Goal: Obtain resource: Obtain resource

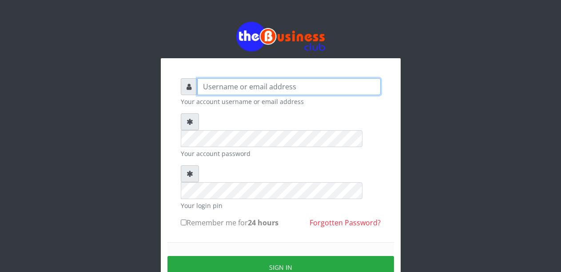
click at [229, 86] on input "text" at bounding box center [288, 86] width 183 height 17
type input "Malamsidi3030"
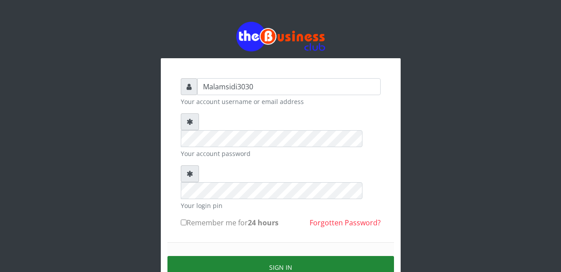
click at [255, 256] on button "Sign in" at bounding box center [280, 267] width 227 height 23
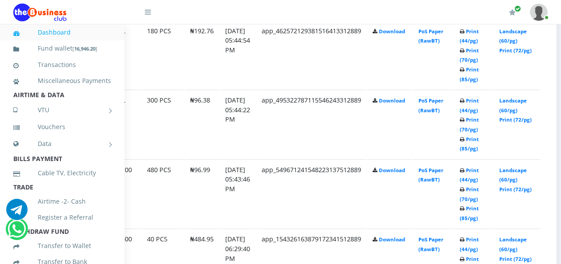
scroll to position [542, 81]
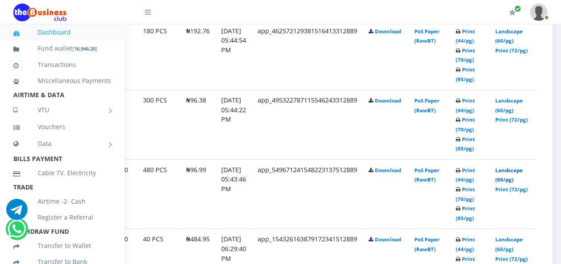
click at [516, 171] on link "Landscape (60/pg)" at bounding box center [509, 175] width 28 height 16
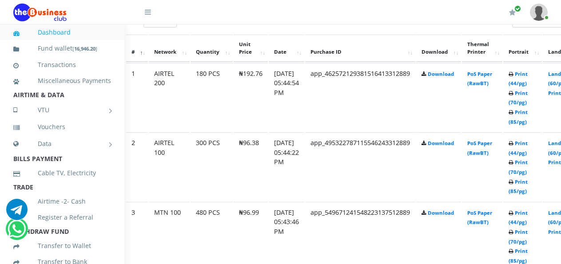
scroll to position [499, 40]
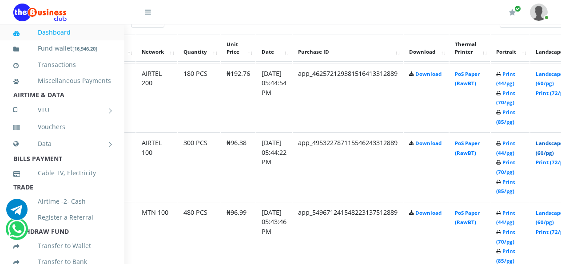
click at [552, 145] on link "Landscape (60/pg)" at bounding box center [550, 148] width 28 height 16
click at [555, 78] on link "Landscape (60/pg)" at bounding box center [550, 79] width 28 height 16
